Goal: Information Seeking & Learning: Learn about a topic

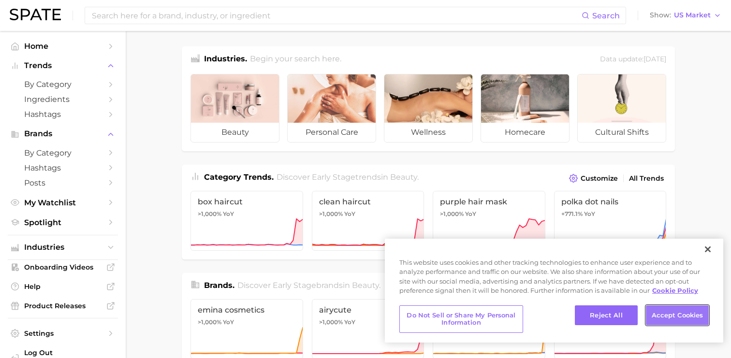
click at [681, 324] on button "Accept Cookies" at bounding box center [677, 316] width 63 height 20
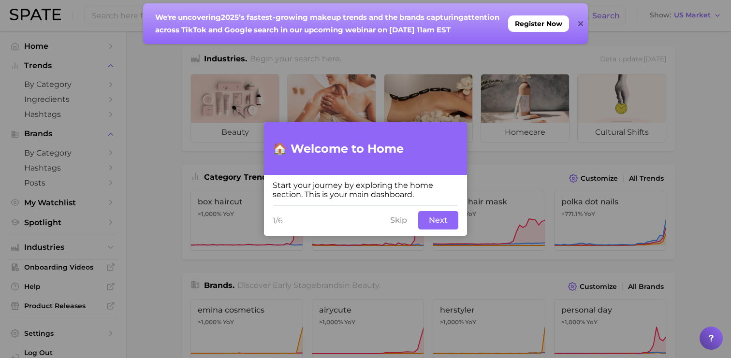
click at [448, 224] on button "Next" at bounding box center [438, 220] width 40 height 18
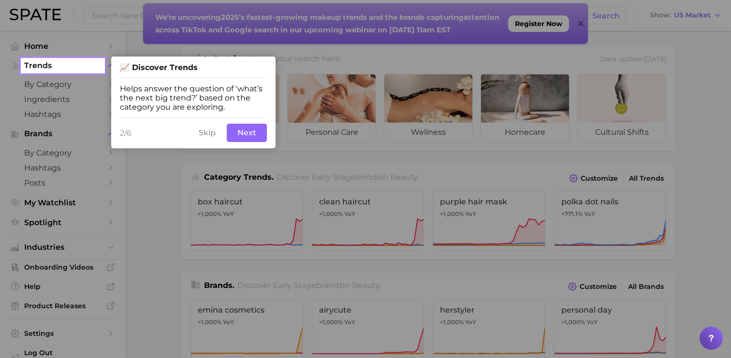
click at [255, 134] on button "Next" at bounding box center [247, 133] width 40 height 18
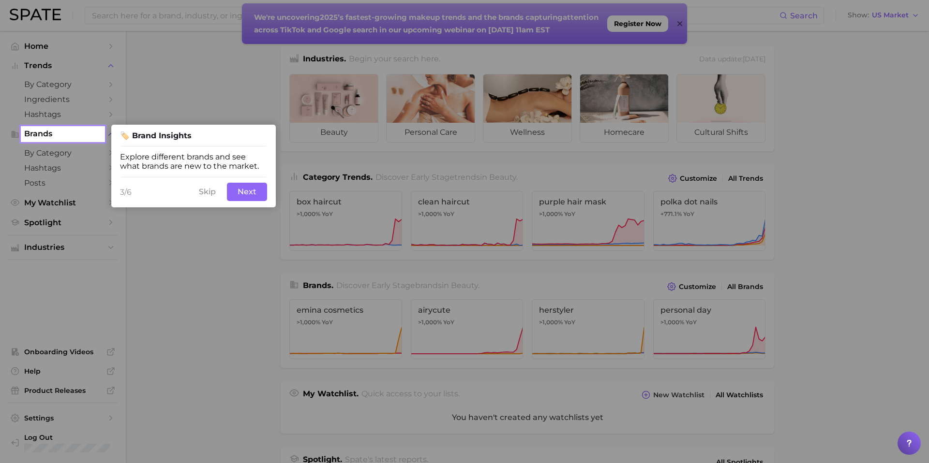
click at [246, 194] on button "Next" at bounding box center [247, 192] width 40 height 18
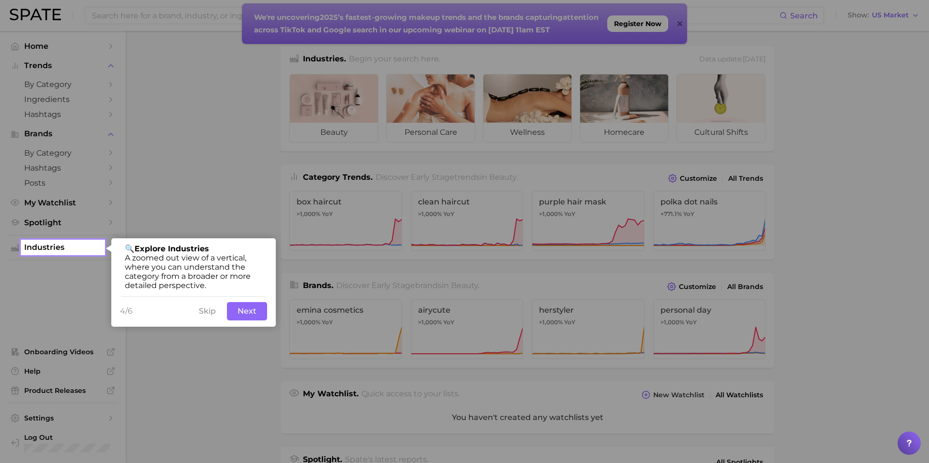
click at [240, 314] on button "Next" at bounding box center [247, 311] width 40 height 18
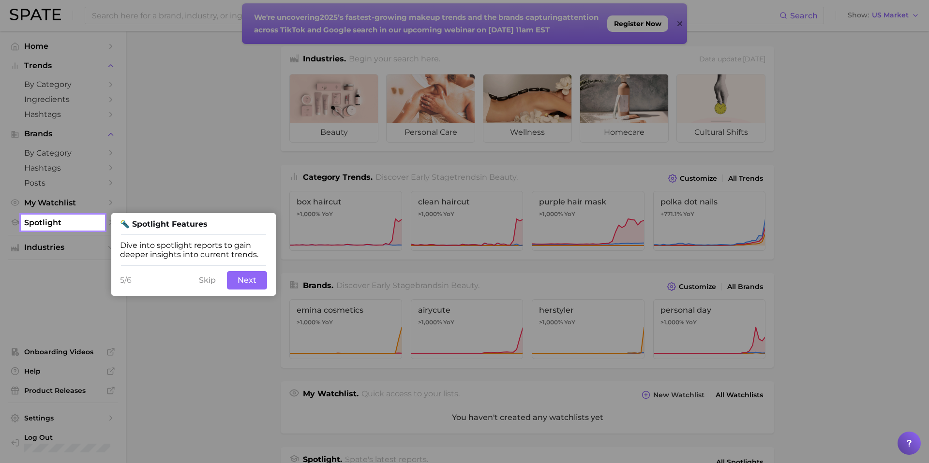
click at [242, 284] on button "Next" at bounding box center [247, 280] width 40 height 18
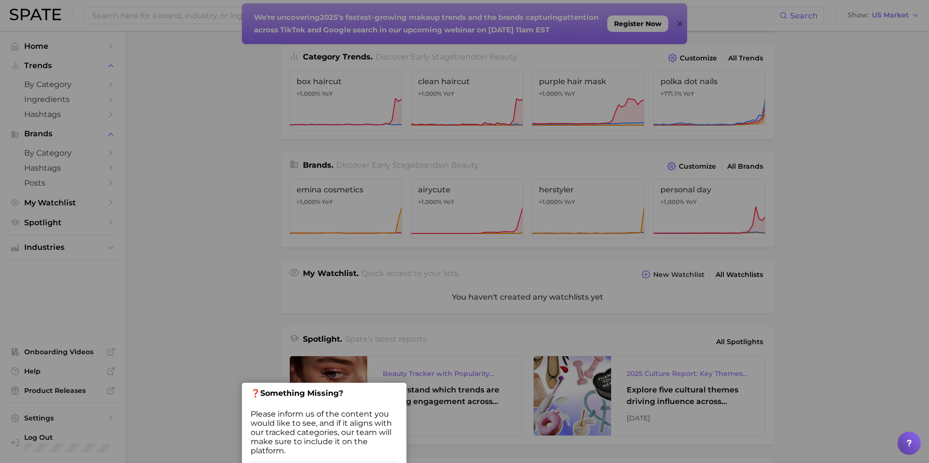
scroll to position [164, 0]
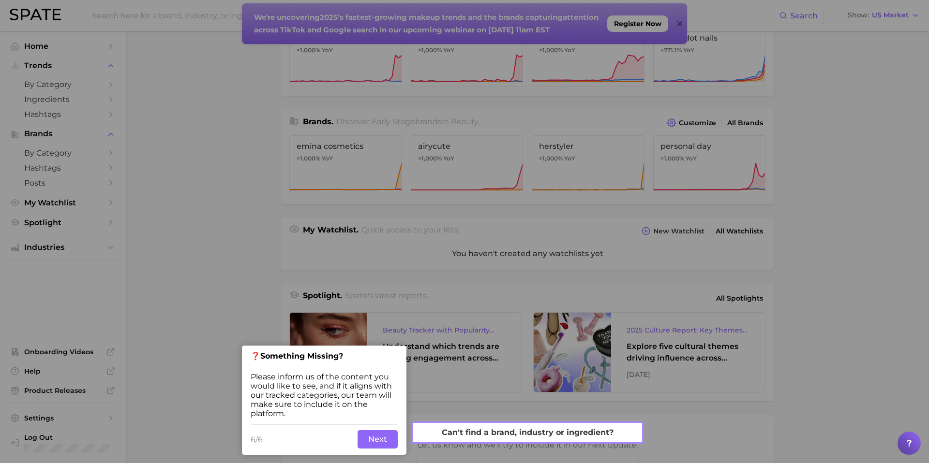
click at [391, 358] on button "Next" at bounding box center [377, 439] width 40 height 18
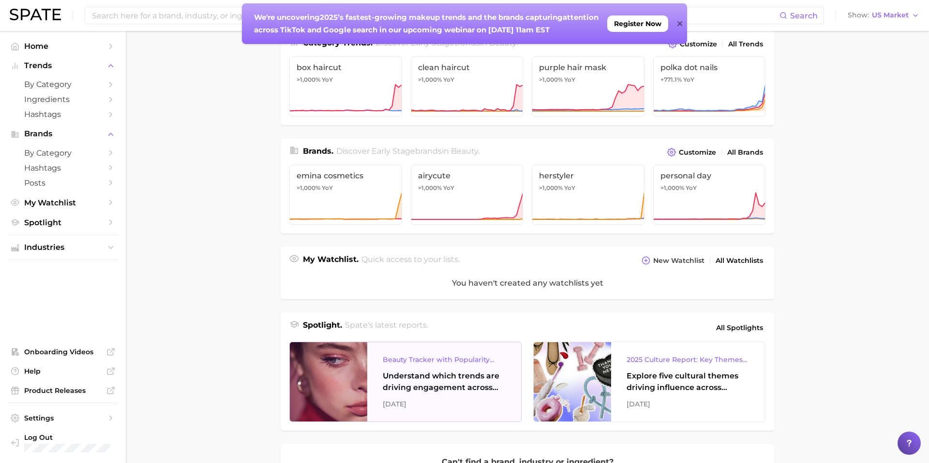
scroll to position [0, 0]
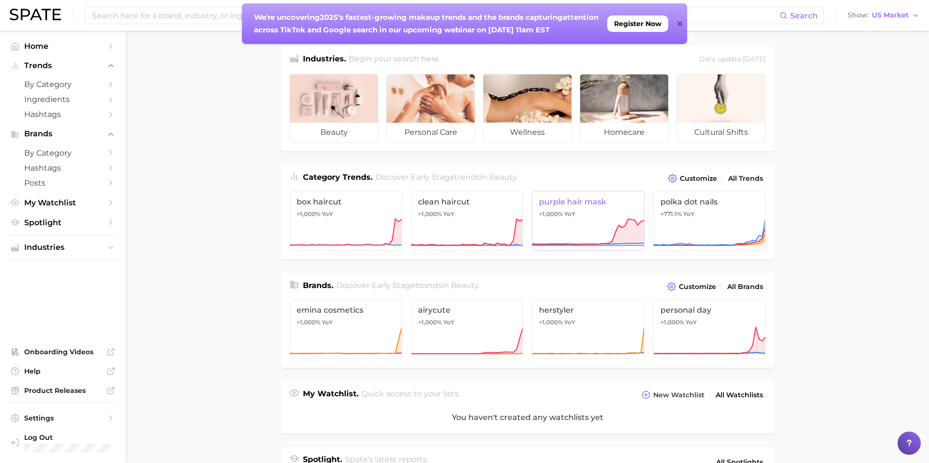
click at [580, 226] on icon at bounding box center [588, 232] width 113 height 29
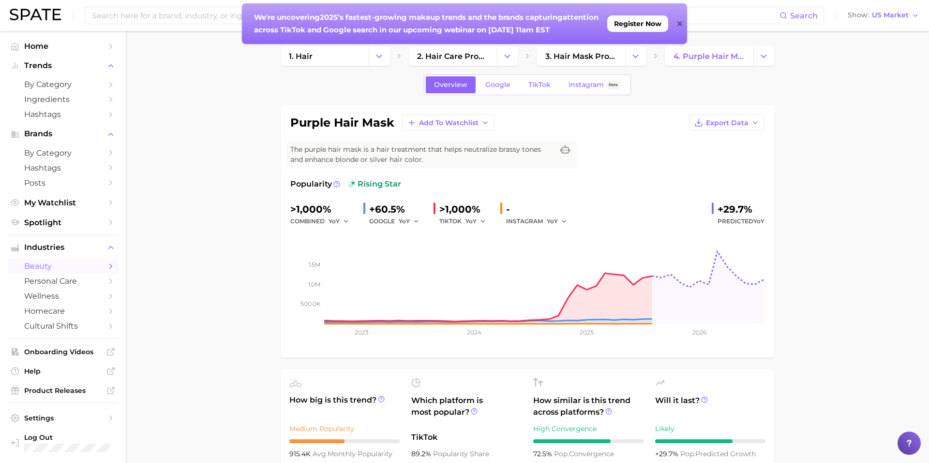
click at [672, 25] on div "We're uncovering 2025’s fastest-growing makeup trends and the brands capturing …" at bounding box center [458, 23] width 433 height 41
click at [680, 25] on icon at bounding box center [679, 23] width 5 height 5
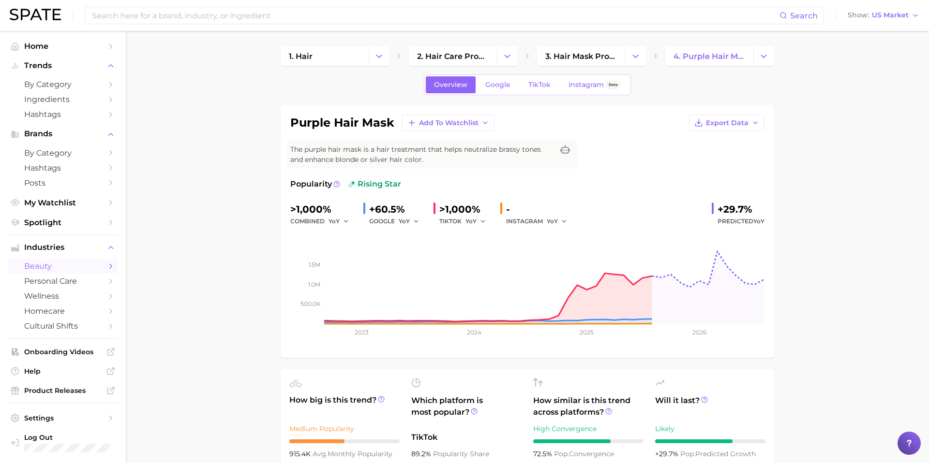
click at [497, 6] on div "Search Show US Market" at bounding box center [464, 15] width 909 height 31
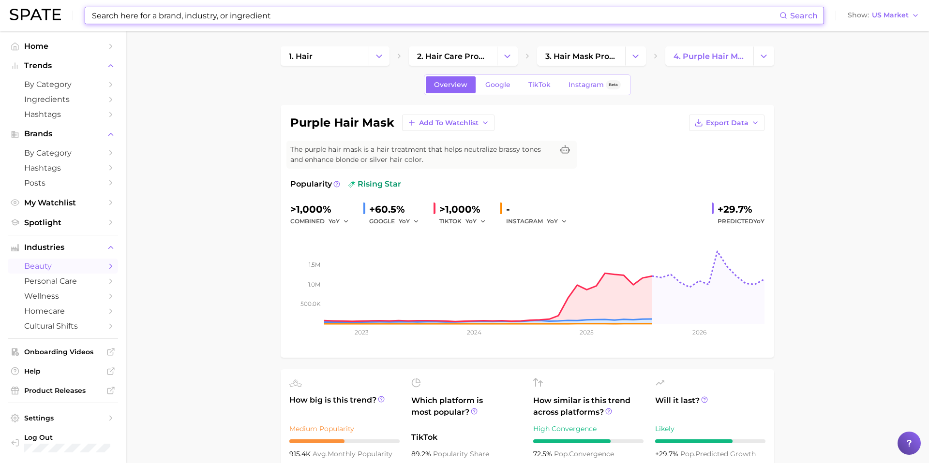
click at [493, 12] on input at bounding box center [435, 15] width 688 height 16
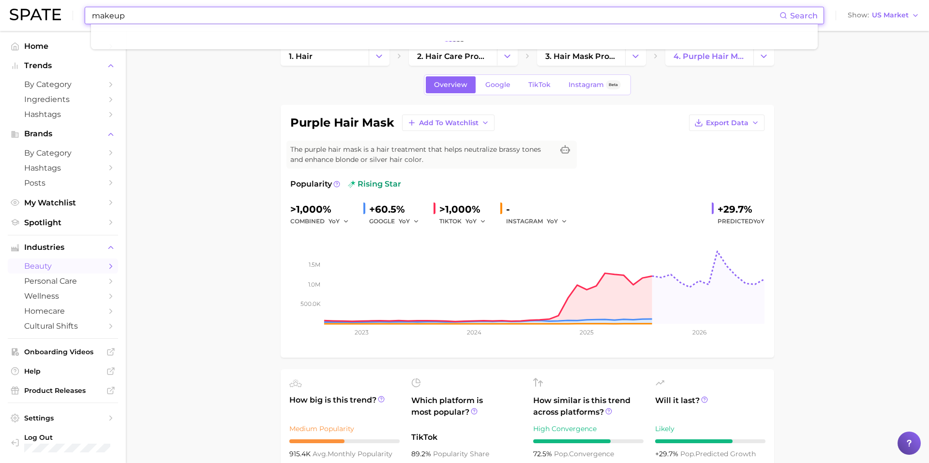
type input "makeup"
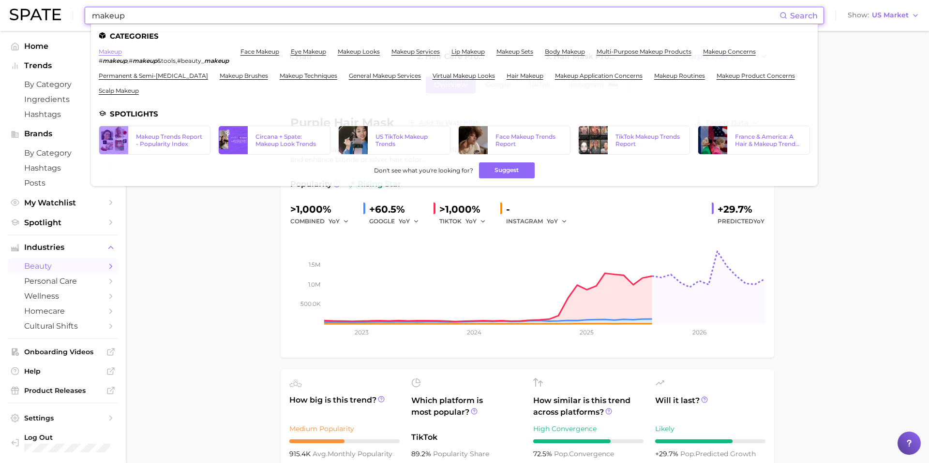
click at [109, 52] on link "makeup" at bounding box center [110, 51] width 23 height 7
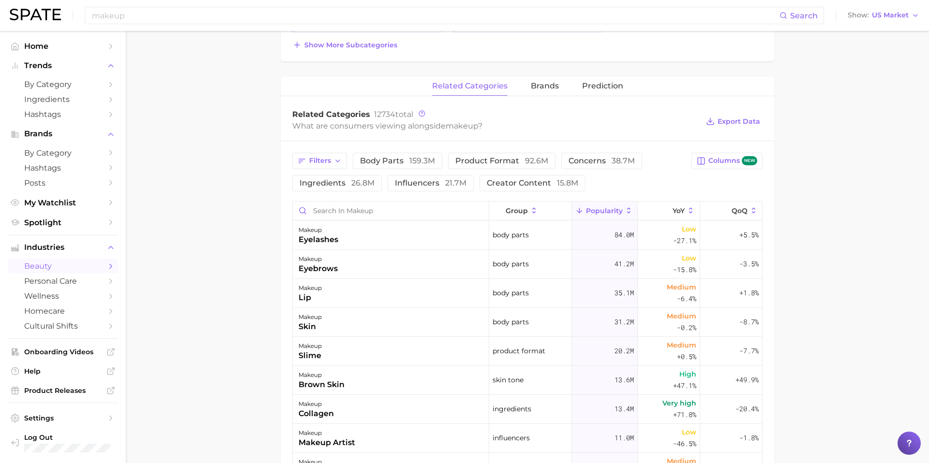
scroll to position [602, 0]
